Goal: Information Seeking & Learning: Learn about a topic

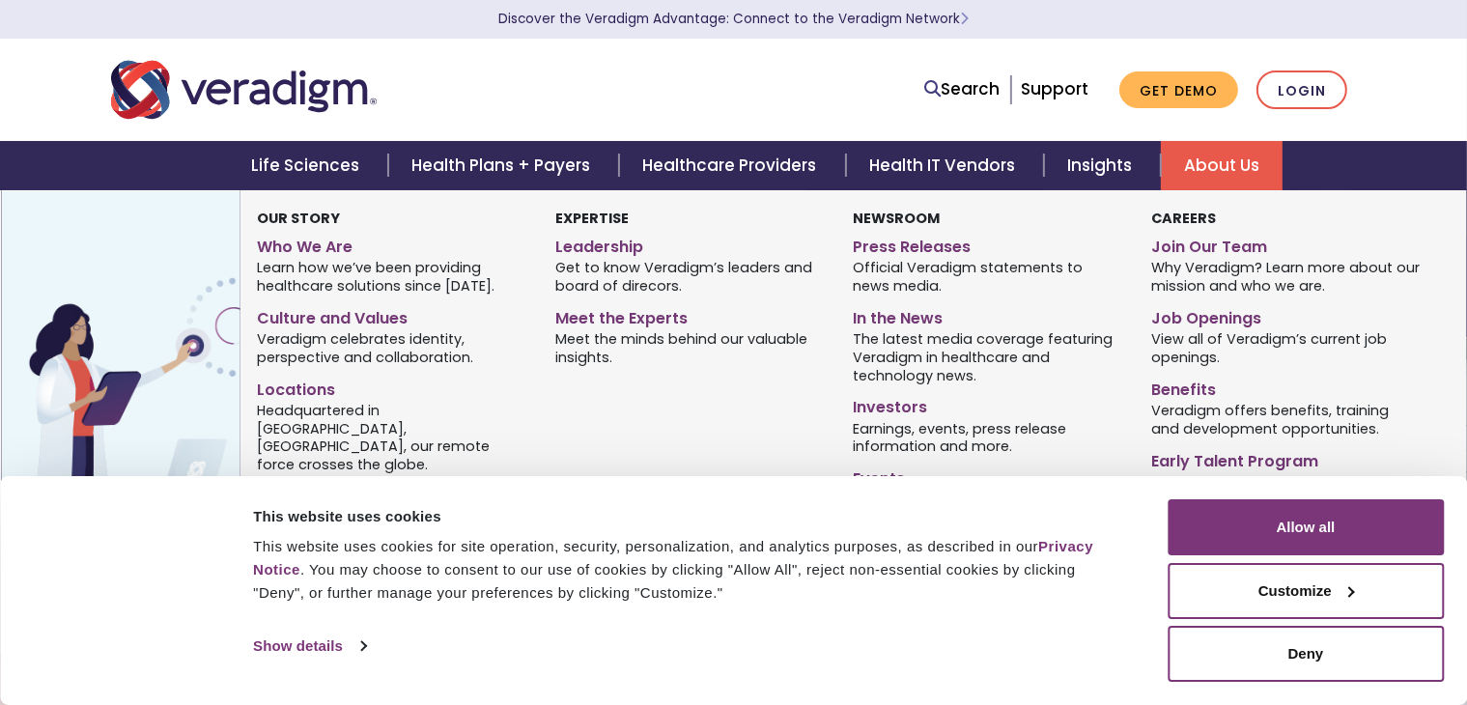
click at [1218, 179] on link "About Us" at bounding box center [1222, 165] width 122 height 49
click at [1218, 238] on link "Join Our Team" at bounding box center [1285, 244] width 268 height 28
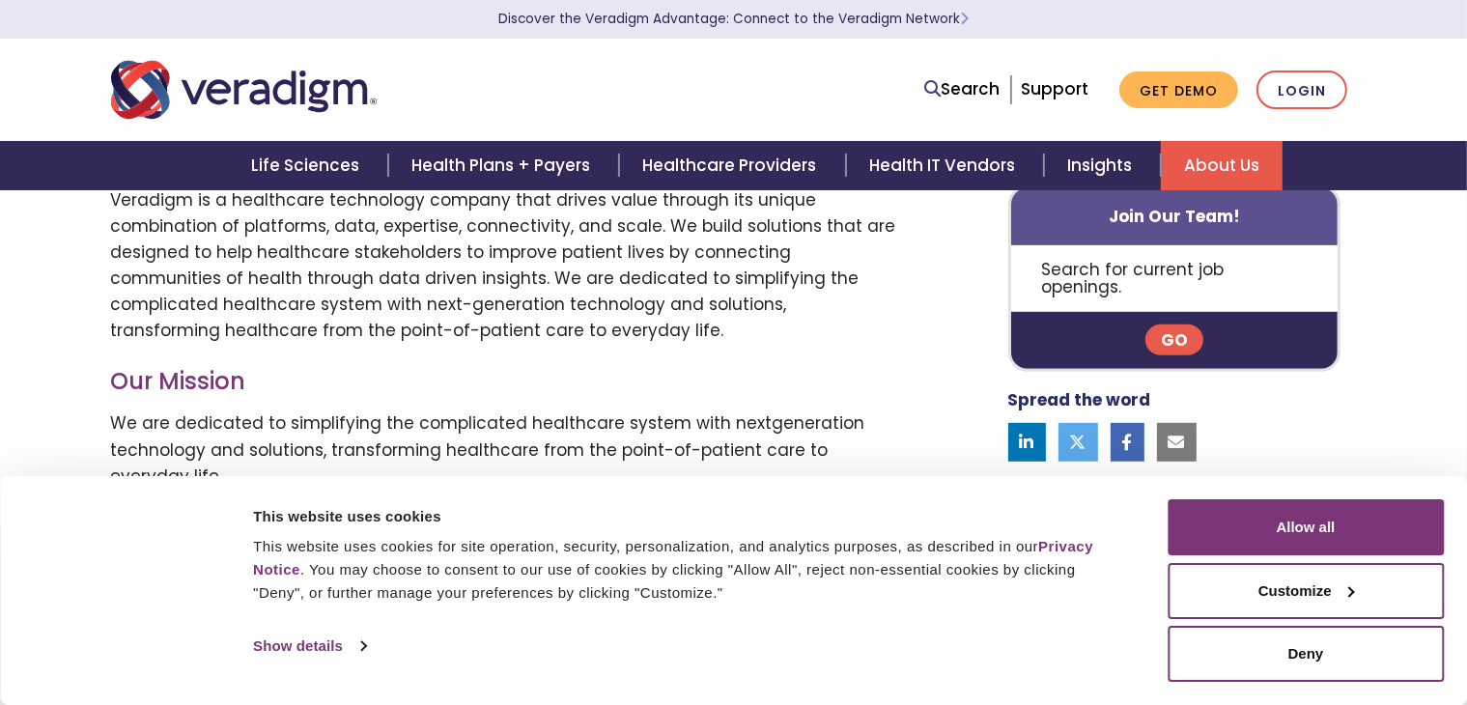
scroll to position [1255, 0]
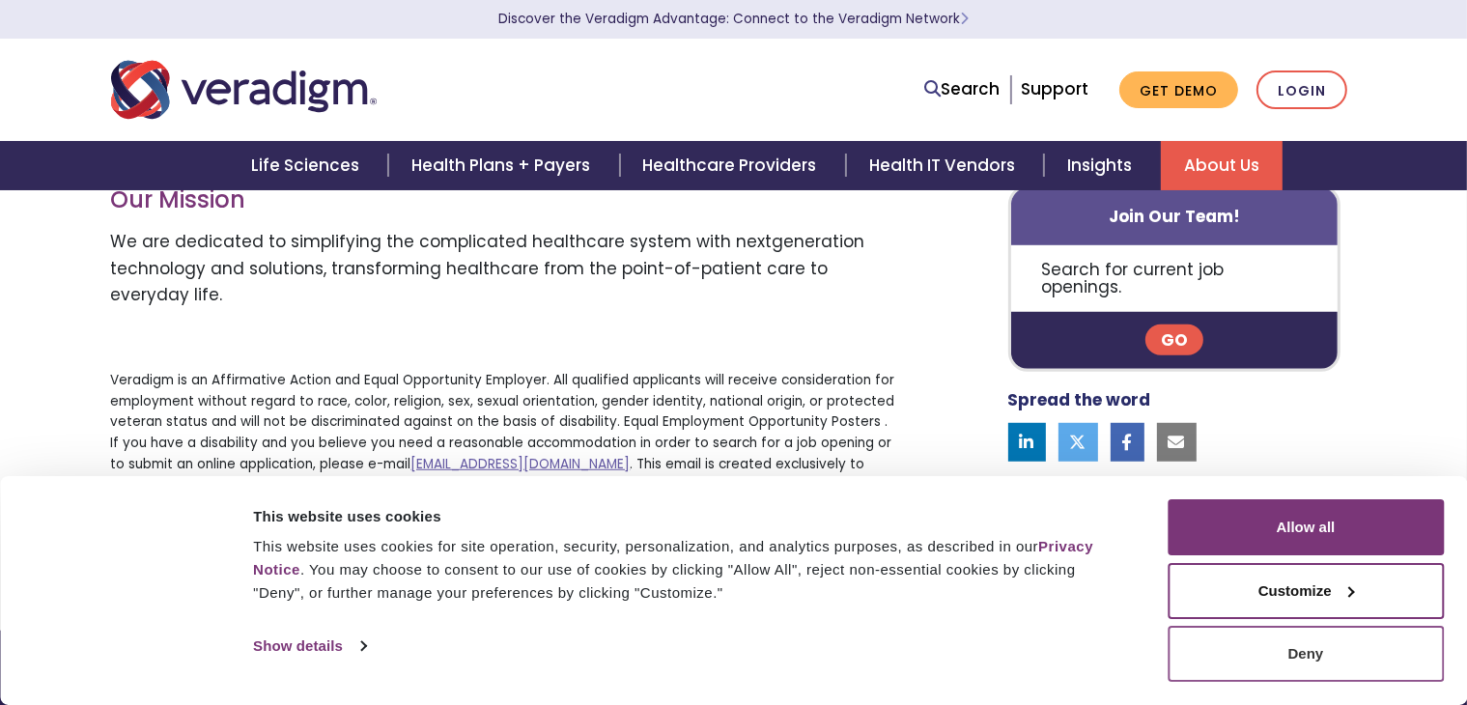
click at [1324, 676] on button "Deny" at bounding box center [1305, 654] width 276 height 56
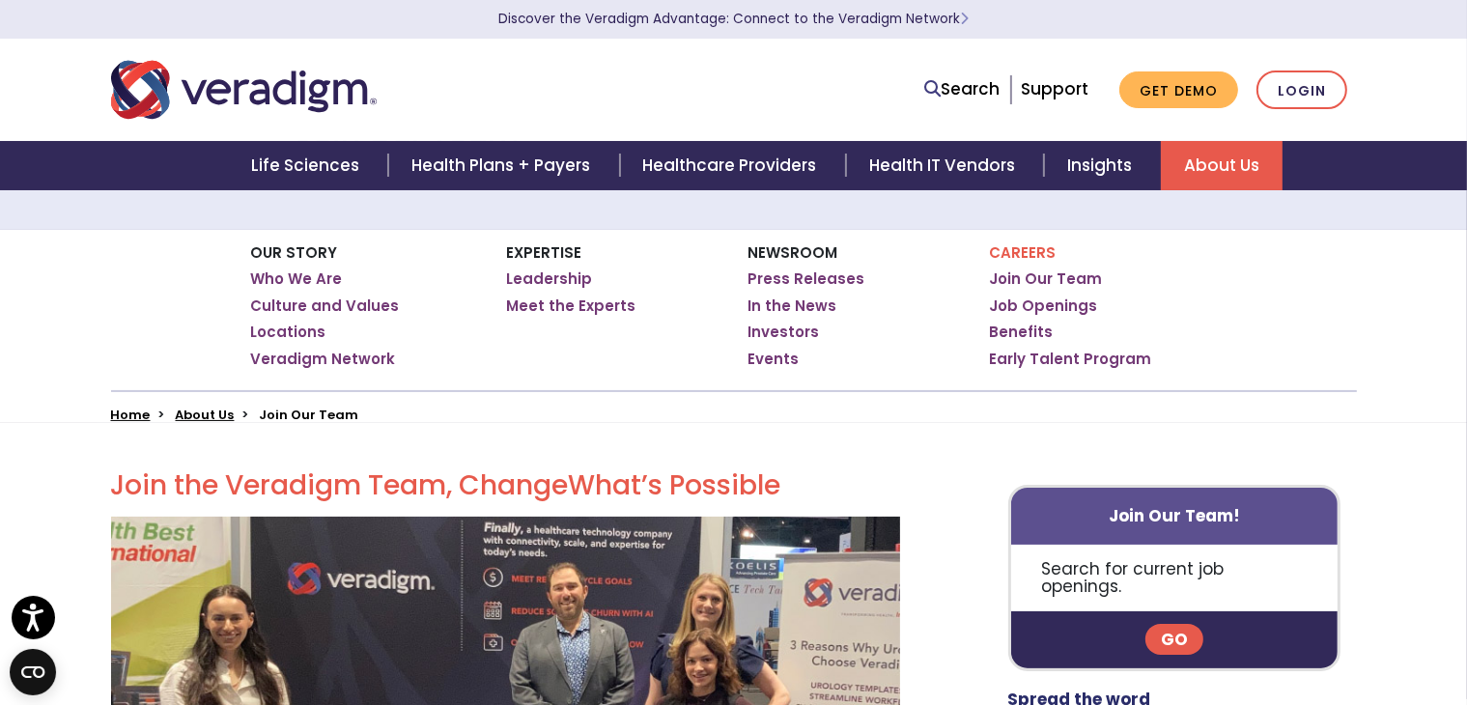
scroll to position [0, 0]
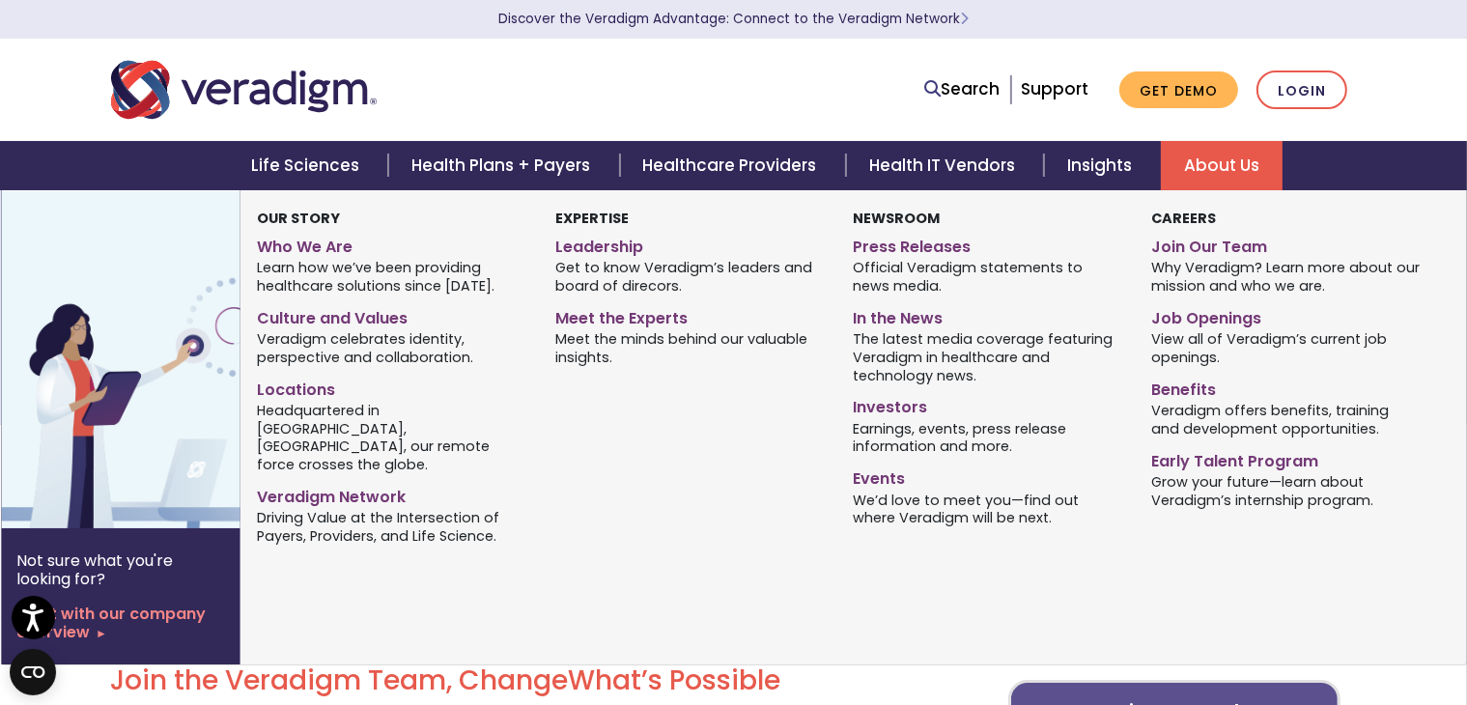
click at [1238, 543] on div "Our Story Who We Are Learn how we’ve been providing healthcare solutions since …" at bounding box center [838, 427] width 1196 height 474
click at [320, 250] on link "Who We Are" at bounding box center [391, 244] width 268 height 28
